Goal: Information Seeking & Learning: Check status

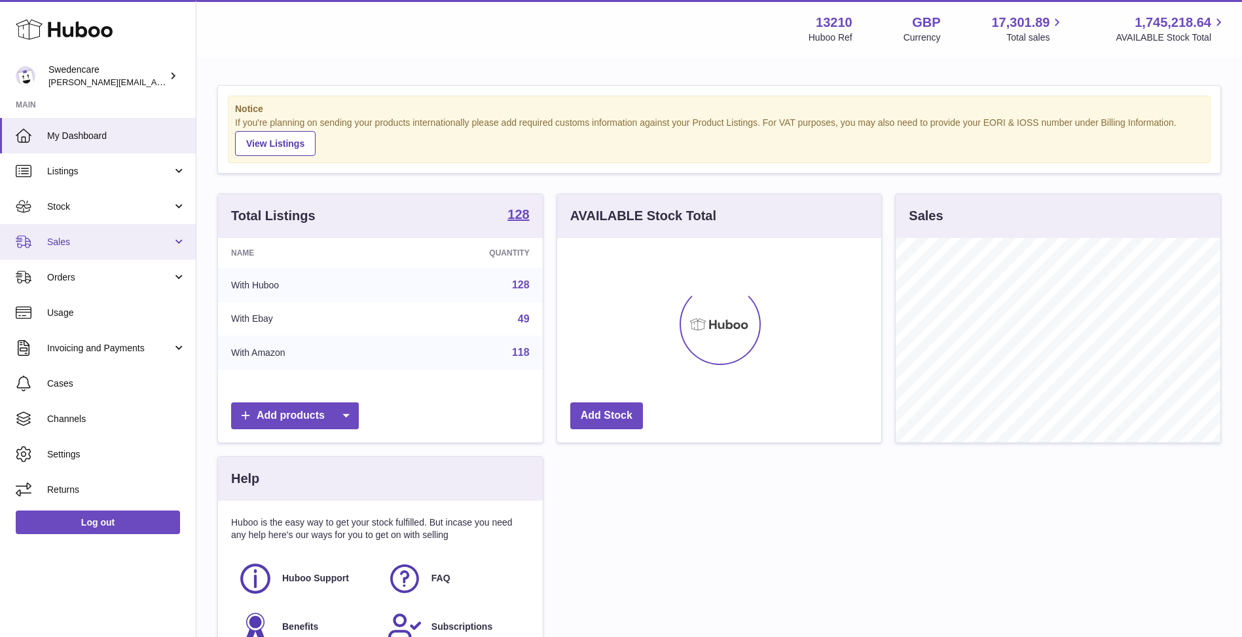
scroll to position [204, 324]
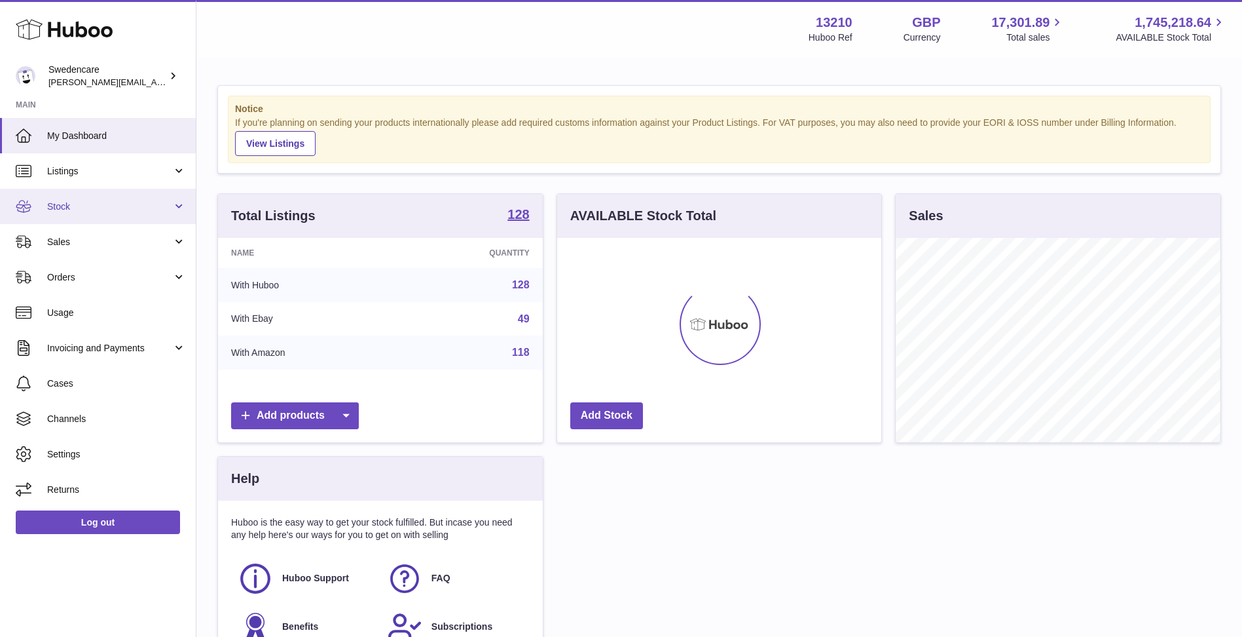
click at [86, 206] on span "Stock" at bounding box center [109, 206] width 125 height 12
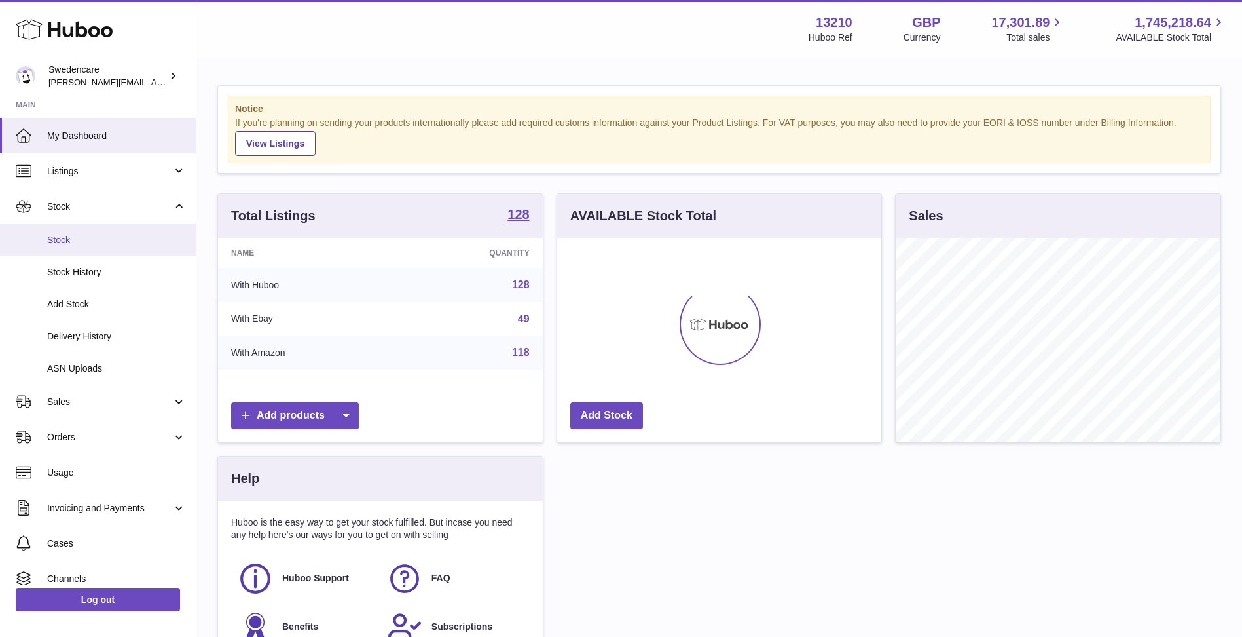
click at [97, 237] on span "Stock" at bounding box center [116, 240] width 139 height 12
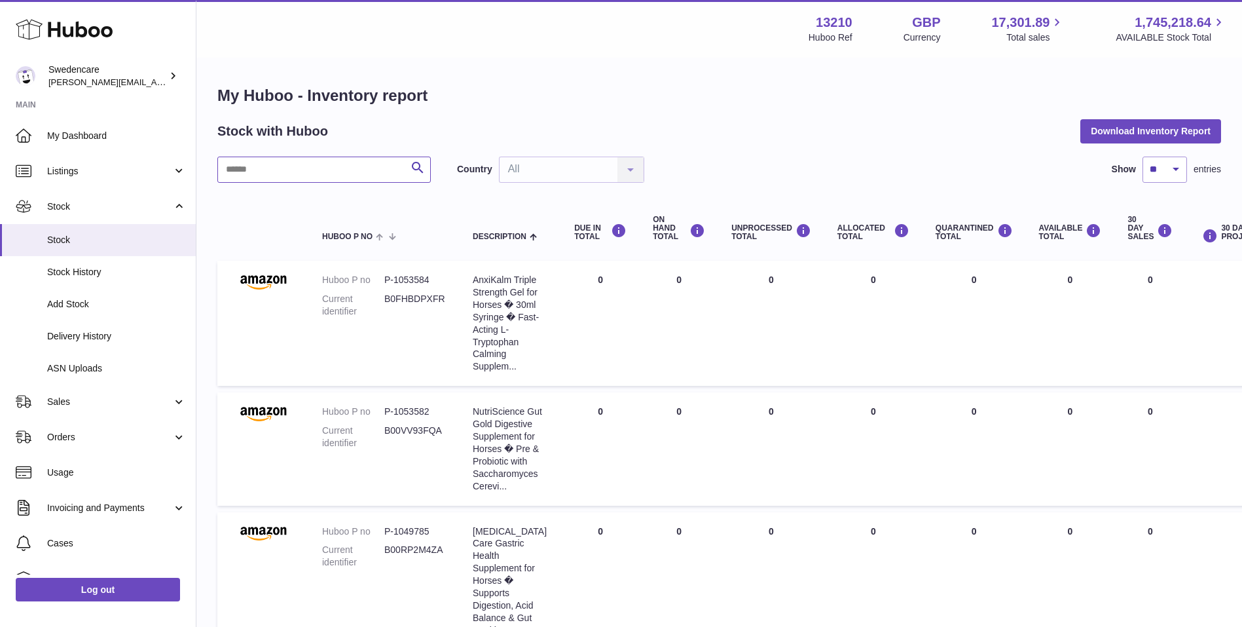
click at [372, 181] on input "text" at bounding box center [324, 170] width 214 height 26
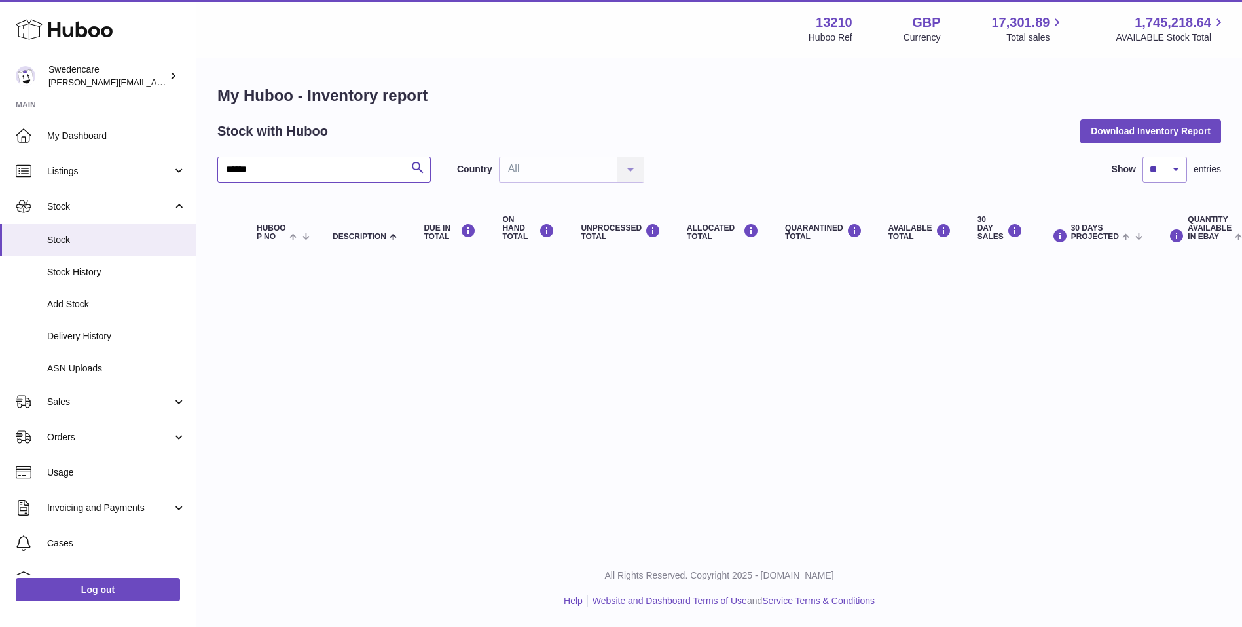
click at [375, 157] on input "******" at bounding box center [324, 170] width 214 height 26
drag, startPoint x: 307, startPoint y: 177, endPoint x: -51, endPoint y: 188, distance: 357.7
click at [0, 188] on html ".st0{fill:#141414;}" at bounding box center [621, 313] width 1242 height 627
drag, startPoint x: 332, startPoint y: 181, endPoint x: -244, endPoint y: 300, distance: 587.9
click at [0, 300] on html ".st0{fill:#141414;}" at bounding box center [621, 313] width 1242 height 627
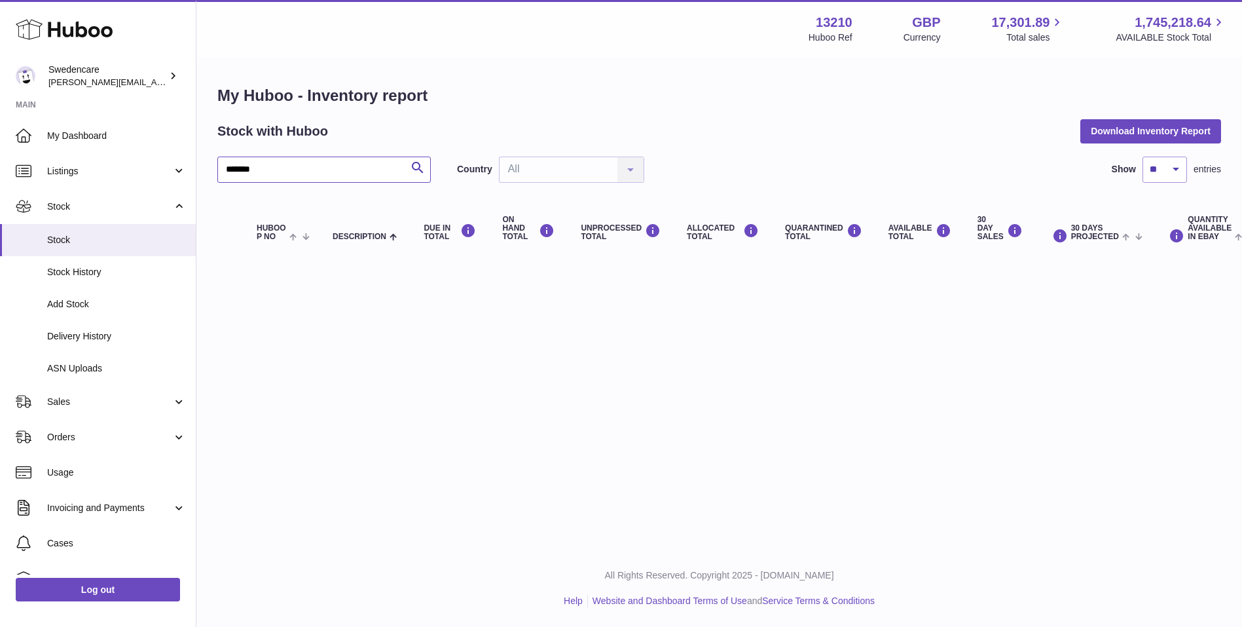
type input "*******"
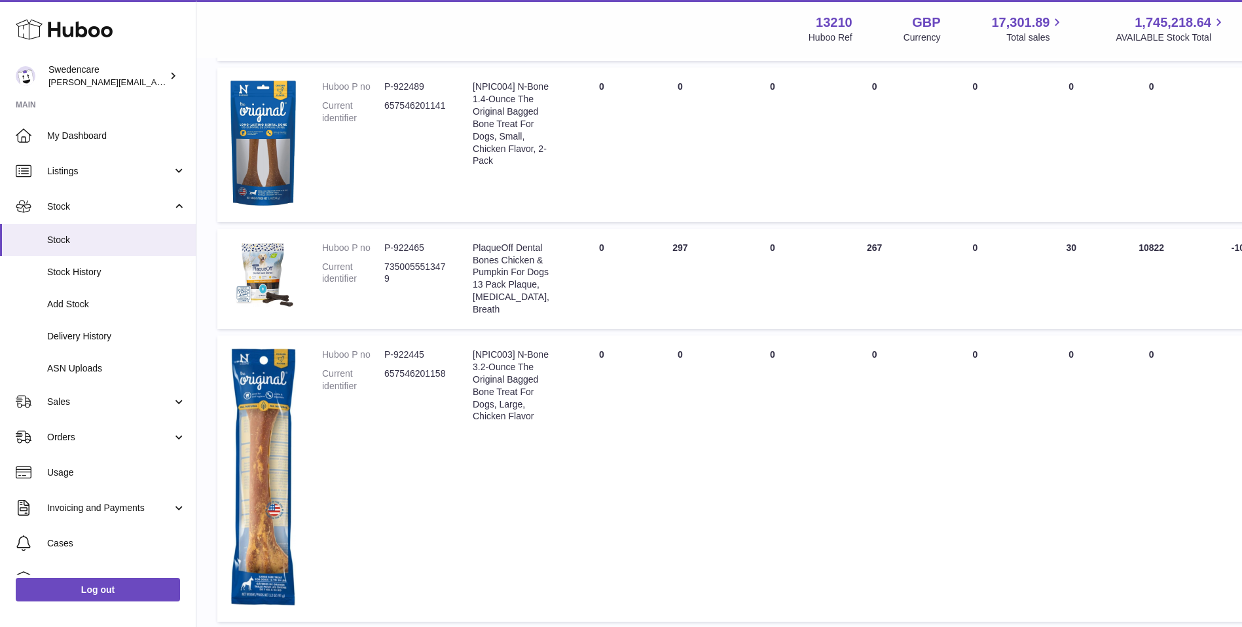
scroll to position [833, 0]
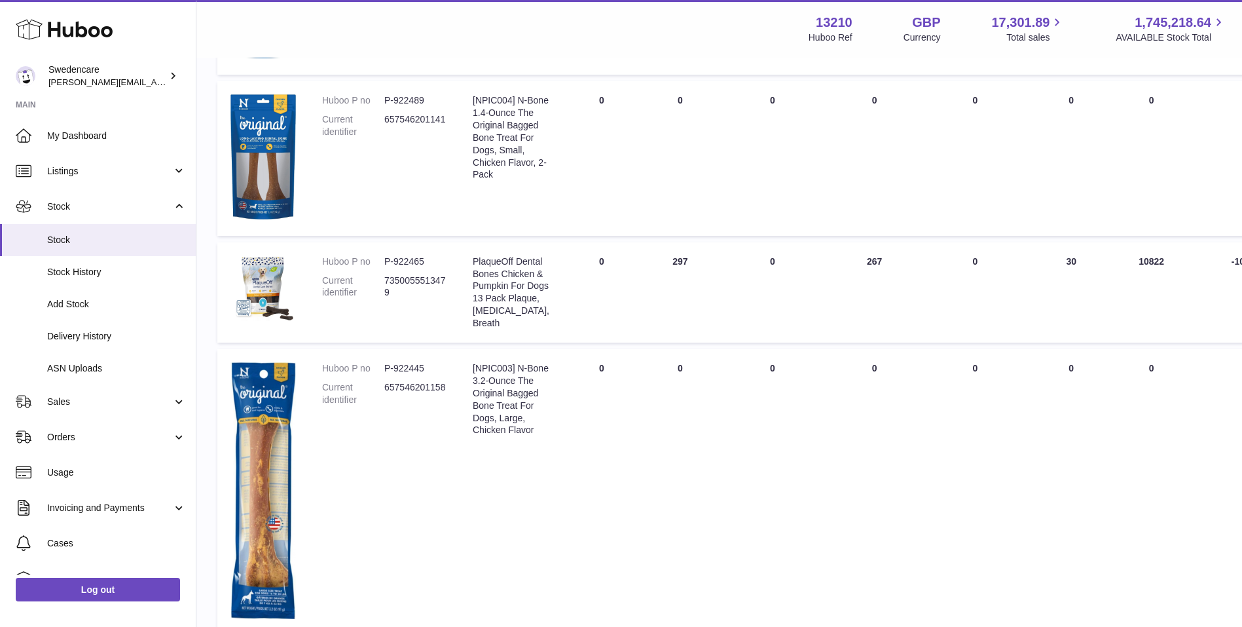
click at [655, 309] on td "ON HAND Total 297" at bounding box center [680, 292] width 79 height 100
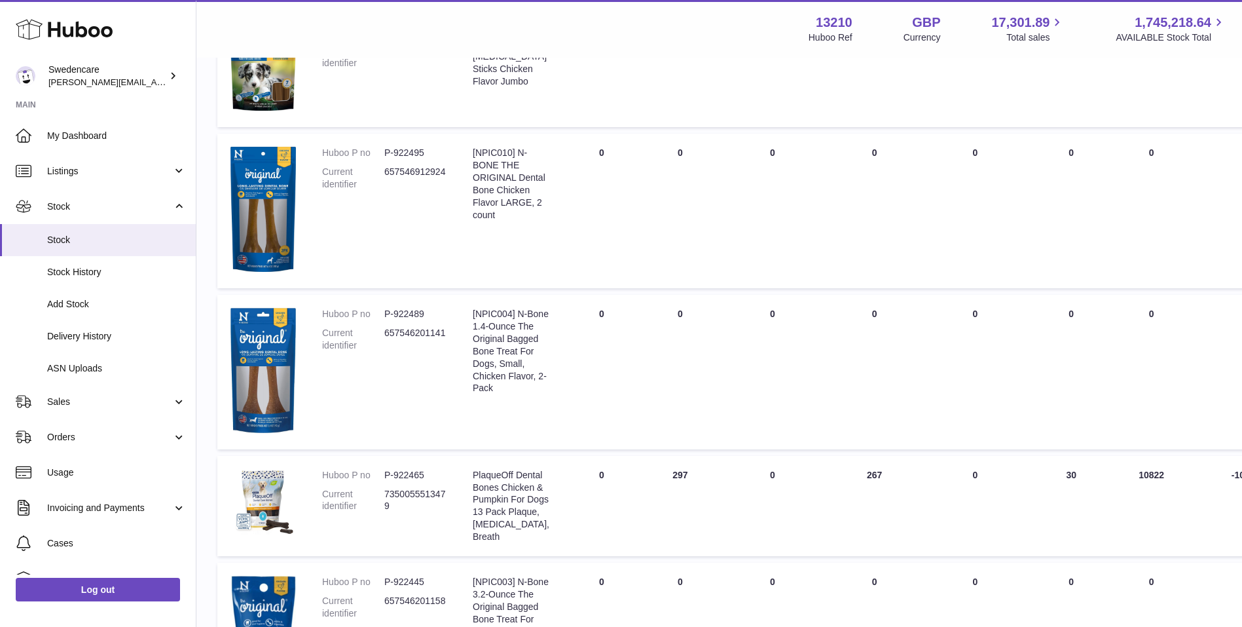
scroll to position [655, 0]
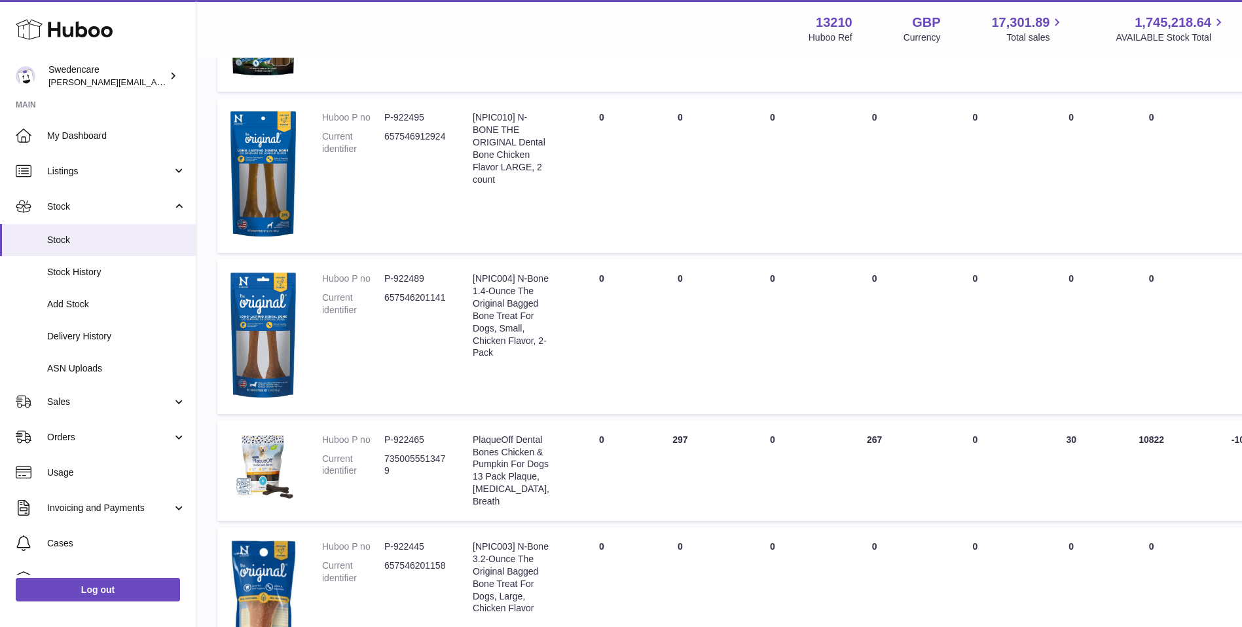
click at [720, 459] on td "UNPROCESSED Total 0" at bounding box center [773, 470] width 106 height 100
click at [660, 458] on td "ON HAND Total 297" at bounding box center [680, 470] width 79 height 100
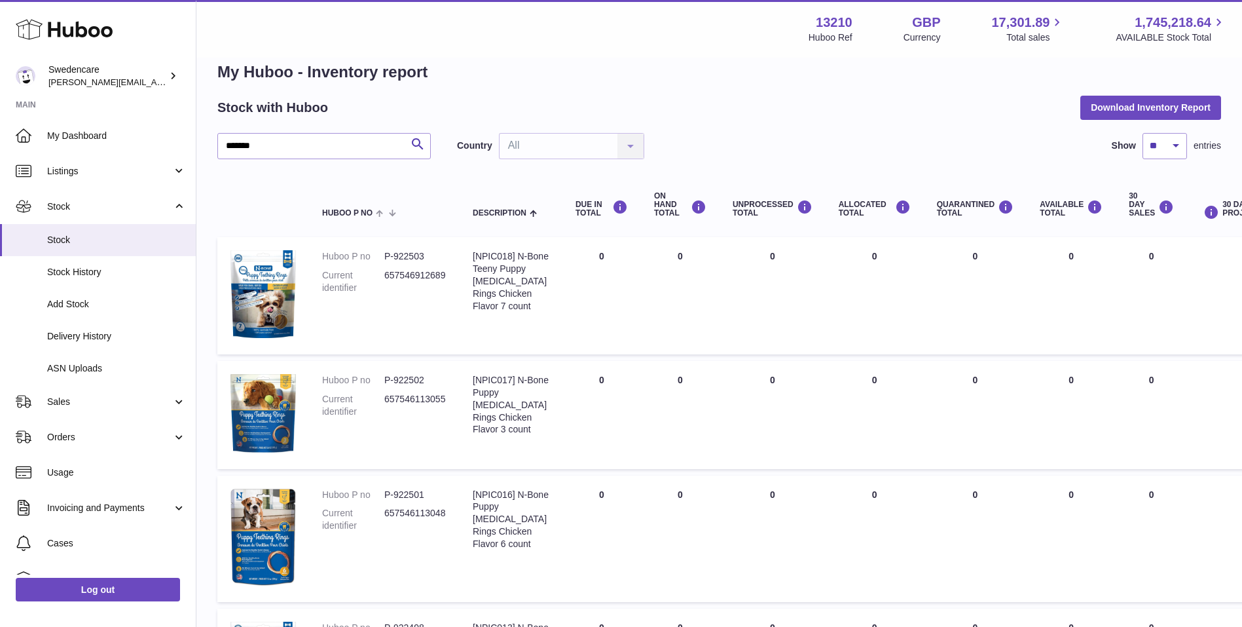
scroll to position [0, 0]
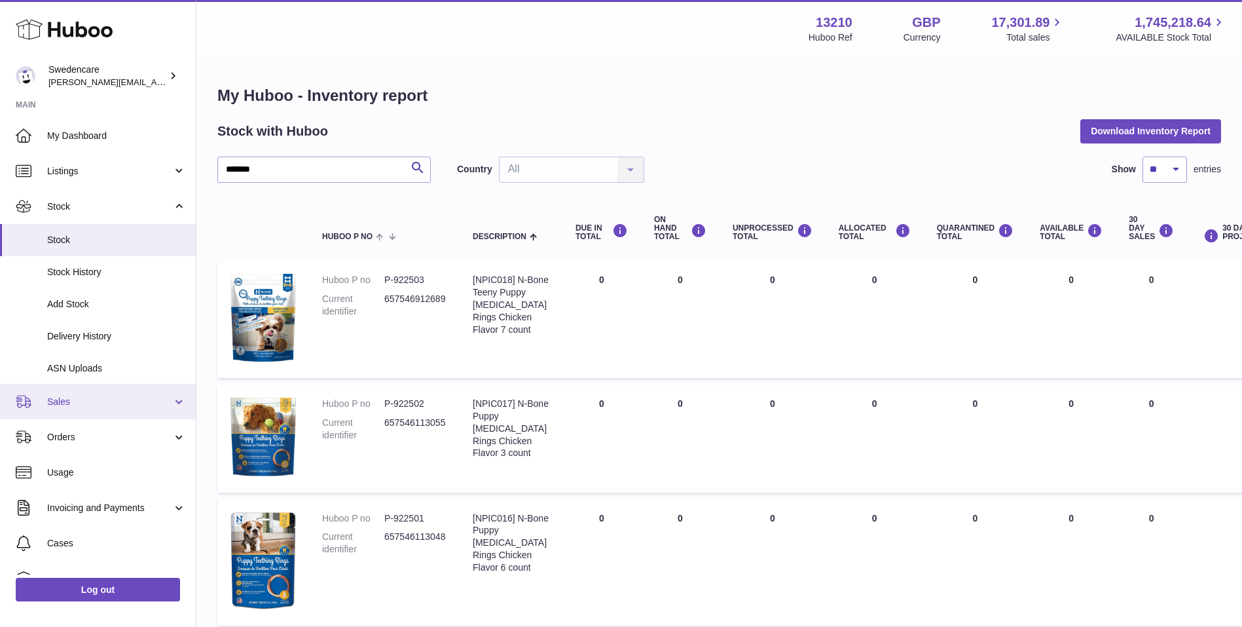
click at [38, 413] on link "Sales" at bounding box center [98, 401] width 196 height 35
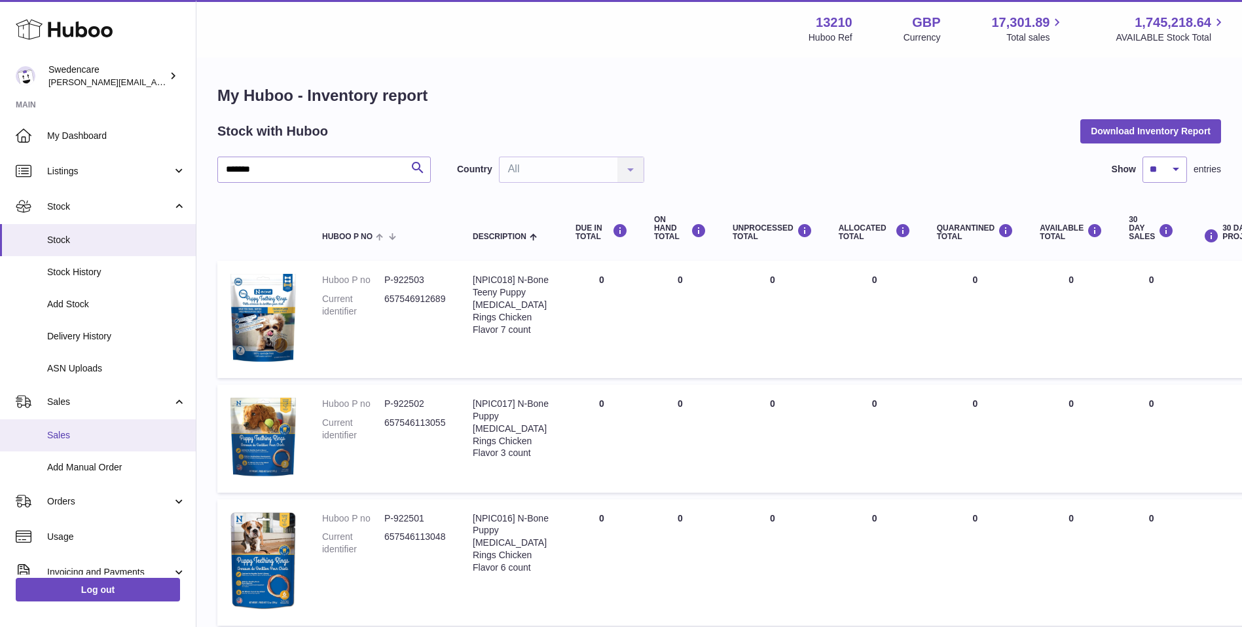
click at [62, 435] on span "Sales" at bounding box center [116, 435] width 139 height 12
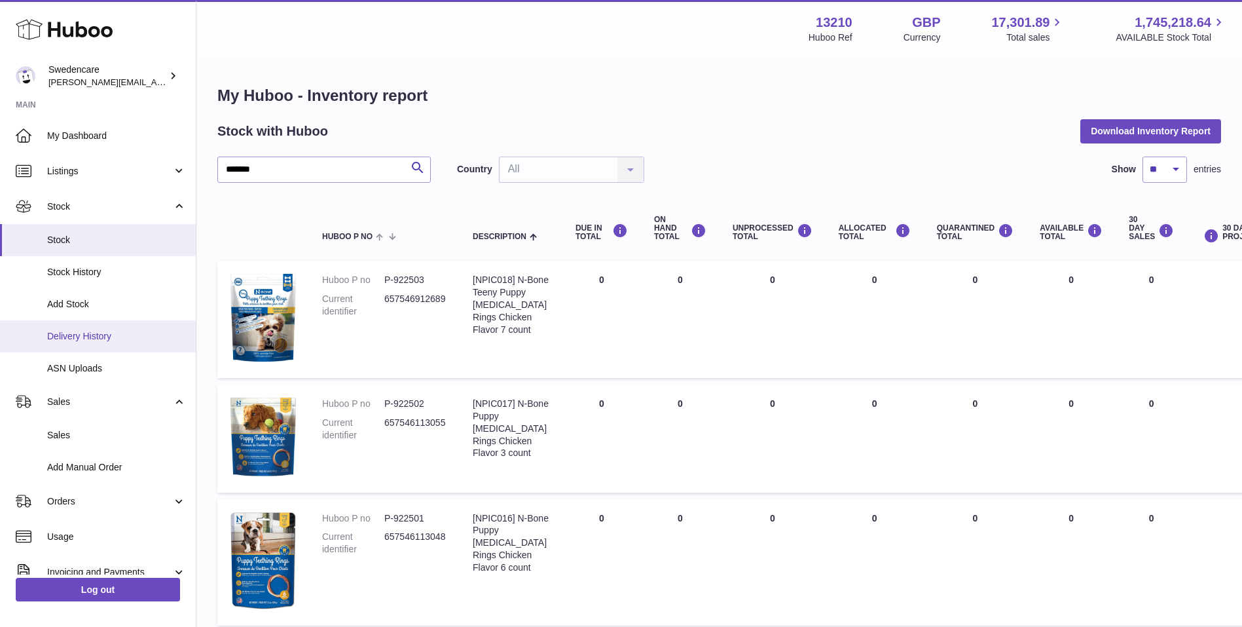
click at [146, 341] on span "Delivery History" at bounding box center [116, 336] width 139 height 12
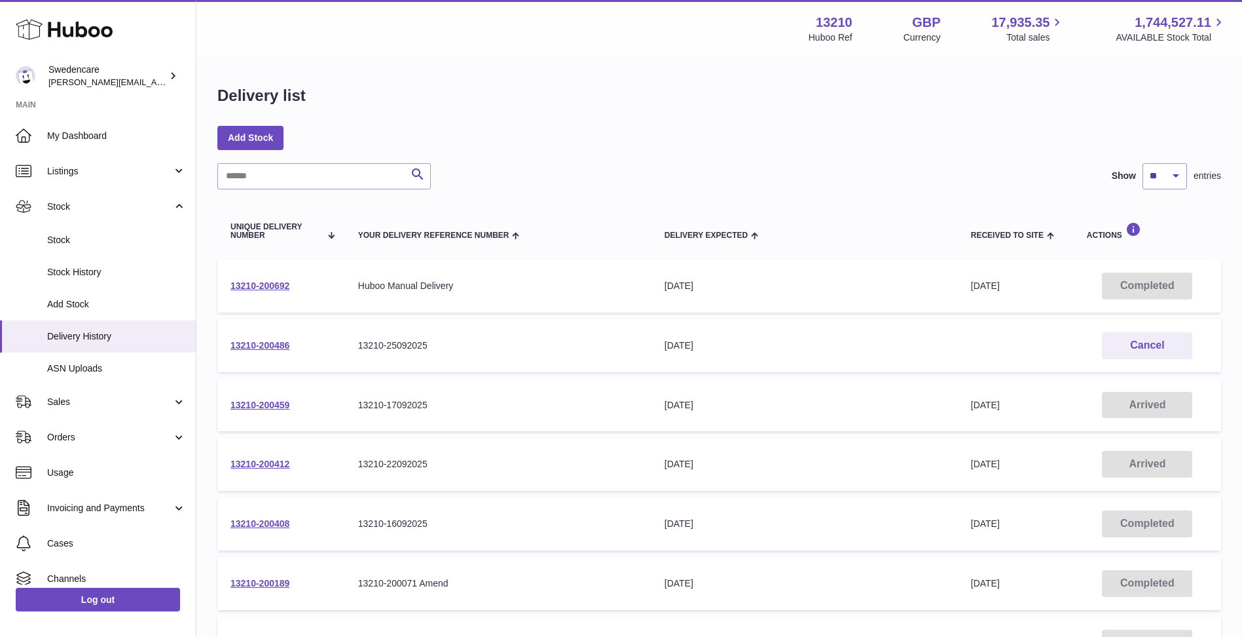
click at [474, 182] on div "Search Show ** ** ** *** entries" at bounding box center [719, 176] width 1004 height 26
